Goal: Entertainment & Leisure: Consume media (video, audio)

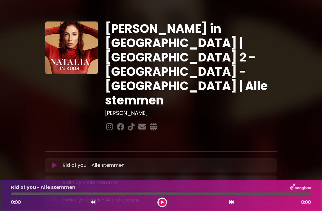
click at [56, 162] on icon at bounding box center [54, 165] width 4 height 6
click at [54, 162] on icon at bounding box center [54, 165] width 4 height 6
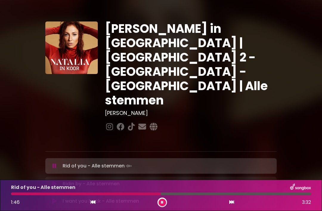
click at [56, 181] on icon at bounding box center [54, 184] width 4 height 6
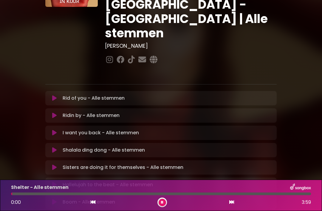
scroll to position [71, 0]
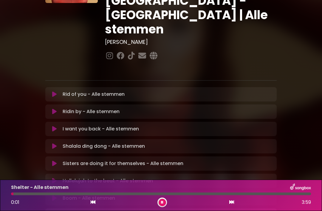
click at [57, 195] on icon at bounding box center [54, 198] width 4 height 6
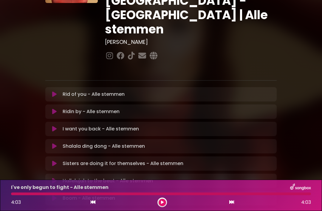
click at [55, 91] on icon at bounding box center [54, 94] width 4 height 6
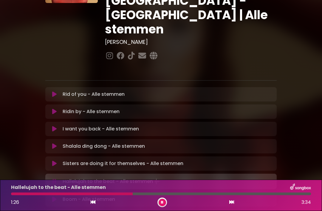
click at [164, 201] on button at bounding box center [162, 202] width 7 height 7
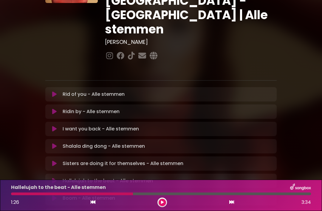
click at [59, 195] on button at bounding box center [54, 198] width 11 height 6
click at [164, 202] on button at bounding box center [162, 202] width 7 height 7
click at [164, 201] on button at bounding box center [162, 202] width 7 height 7
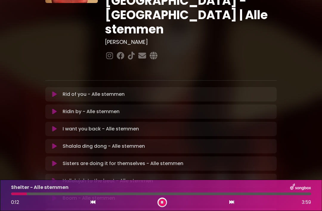
click at [162, 209] on div "Shelter - Alle stemmen 0:12 3:59" at bounding box center [161, 195] width 322 height 31
click at [159, 200] on button at bounding box center [162, 202] width 7 height 7
